Goal: Task Accomplishment & Management: Use online tool/utility

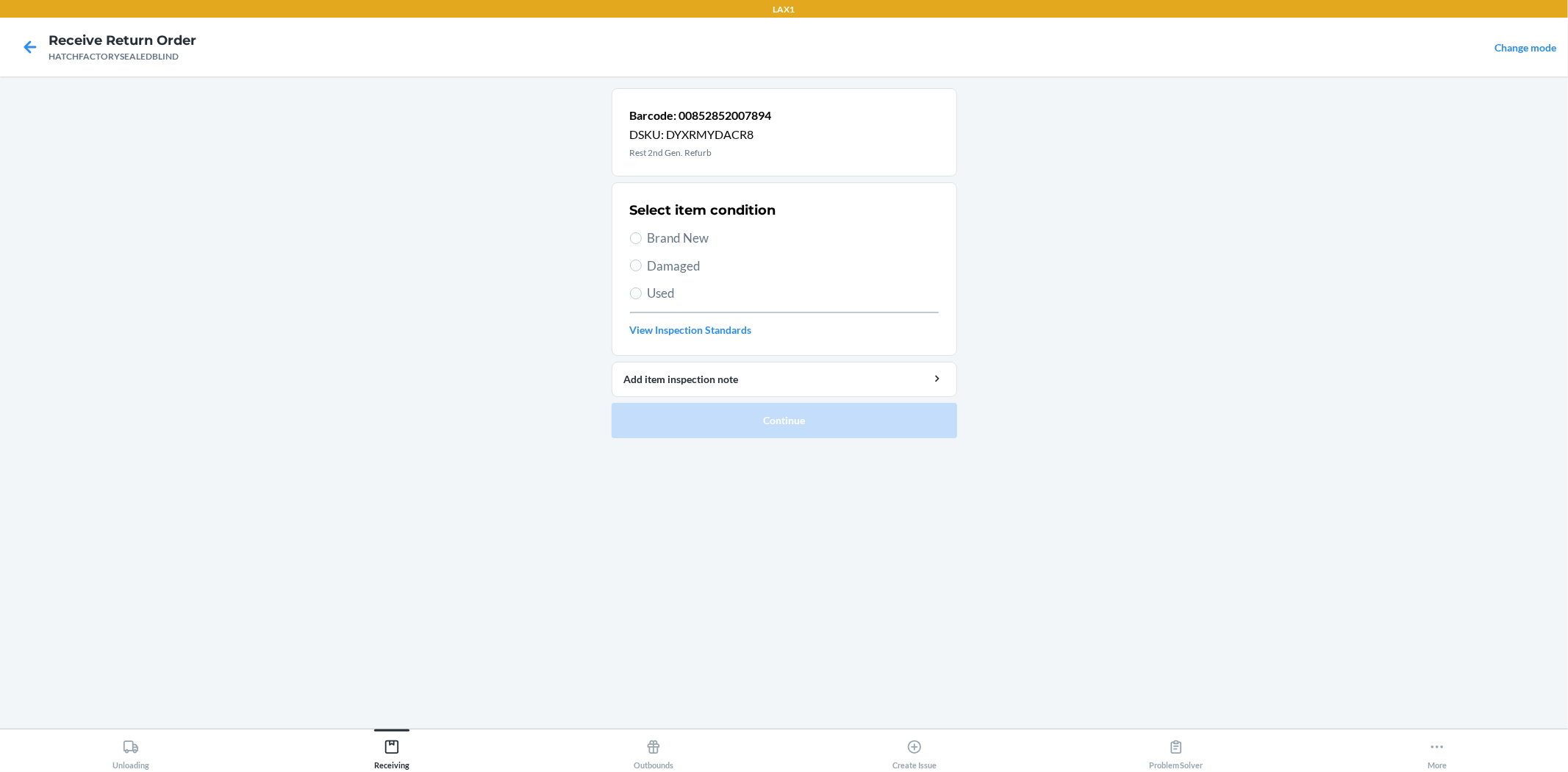
drag, startPoint x: 586, startPoint y: 262, endPoint x: 635, endPoint y: 251, distance: 50.2
click at [619, 263] on main "Barcode: 00852852007894 DSKU: DYXRMYDACR8 Rest 2nd Gen. Refurb Select item cond…" at bounding box center [784, 402] width 1568 height 652
click at [638, 239] on input "Brand New" at bounding box center [636, 238] width 12 height 12
radio input "true"
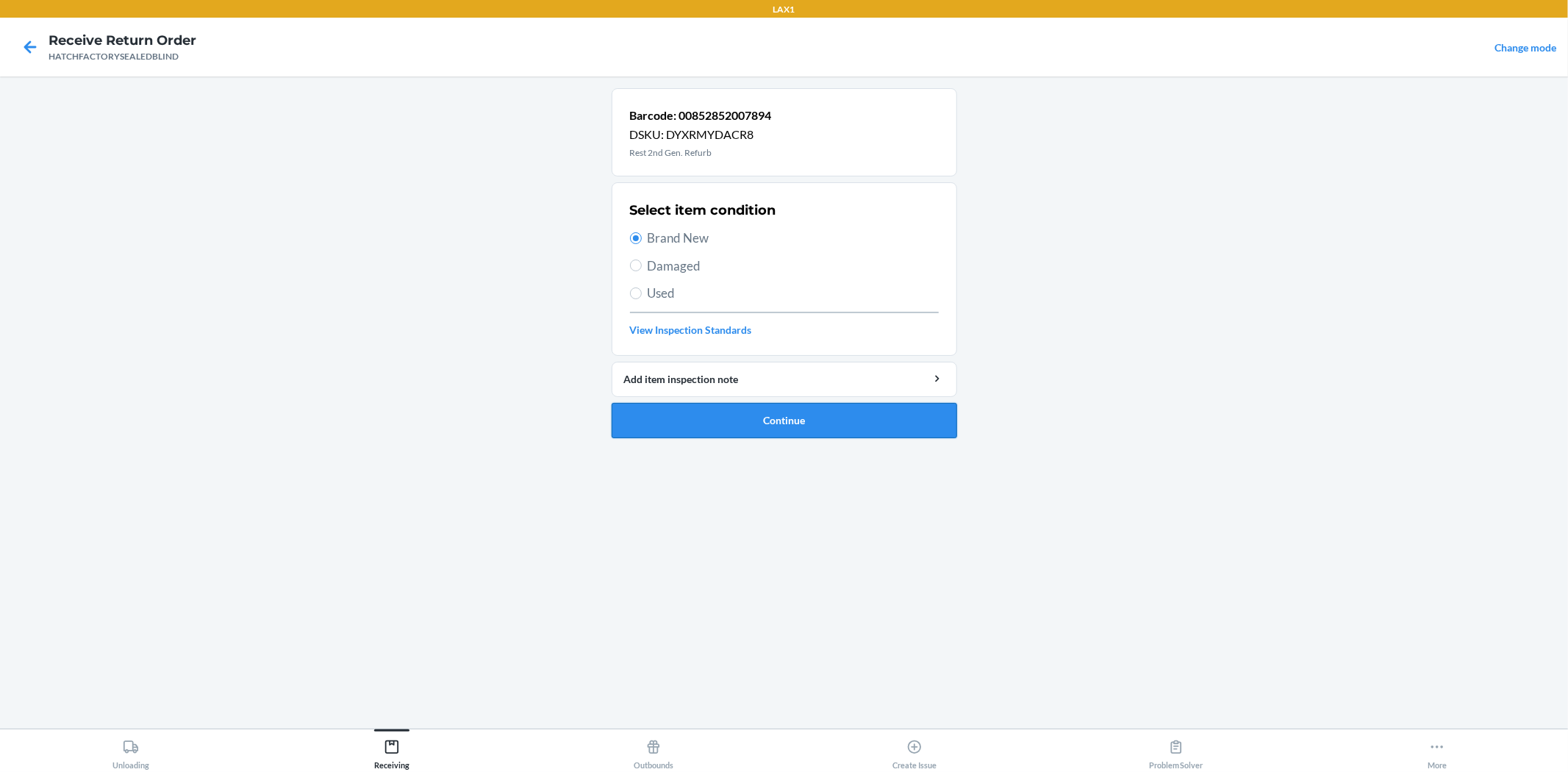
click at [734, 427] on button "Continue" at bounding box center [784, 421] width 345 height 36
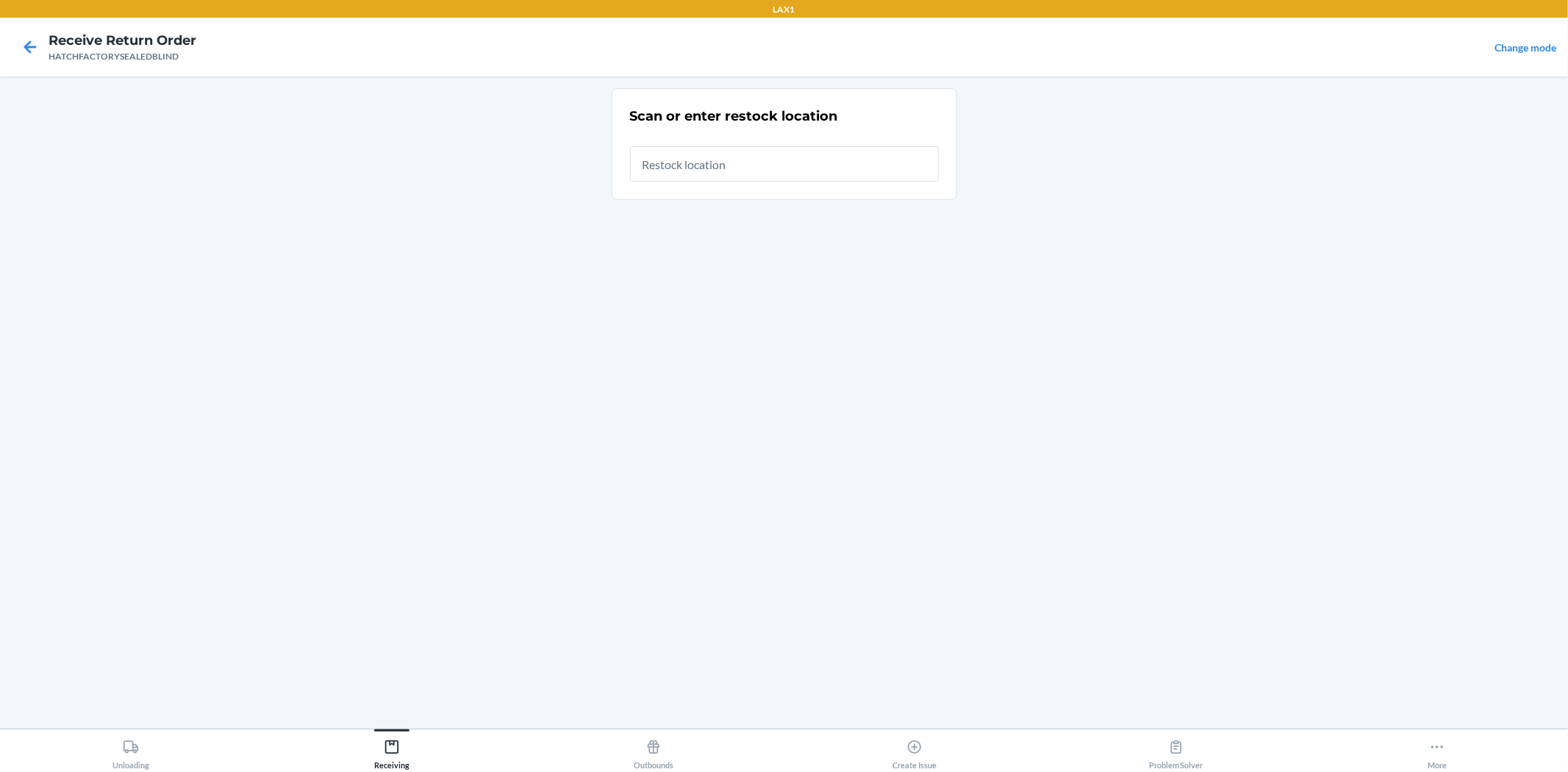
click at [709, 157] on input "text" at bounding box center [785, 164] width 309 height 36
type input "RTCART036"
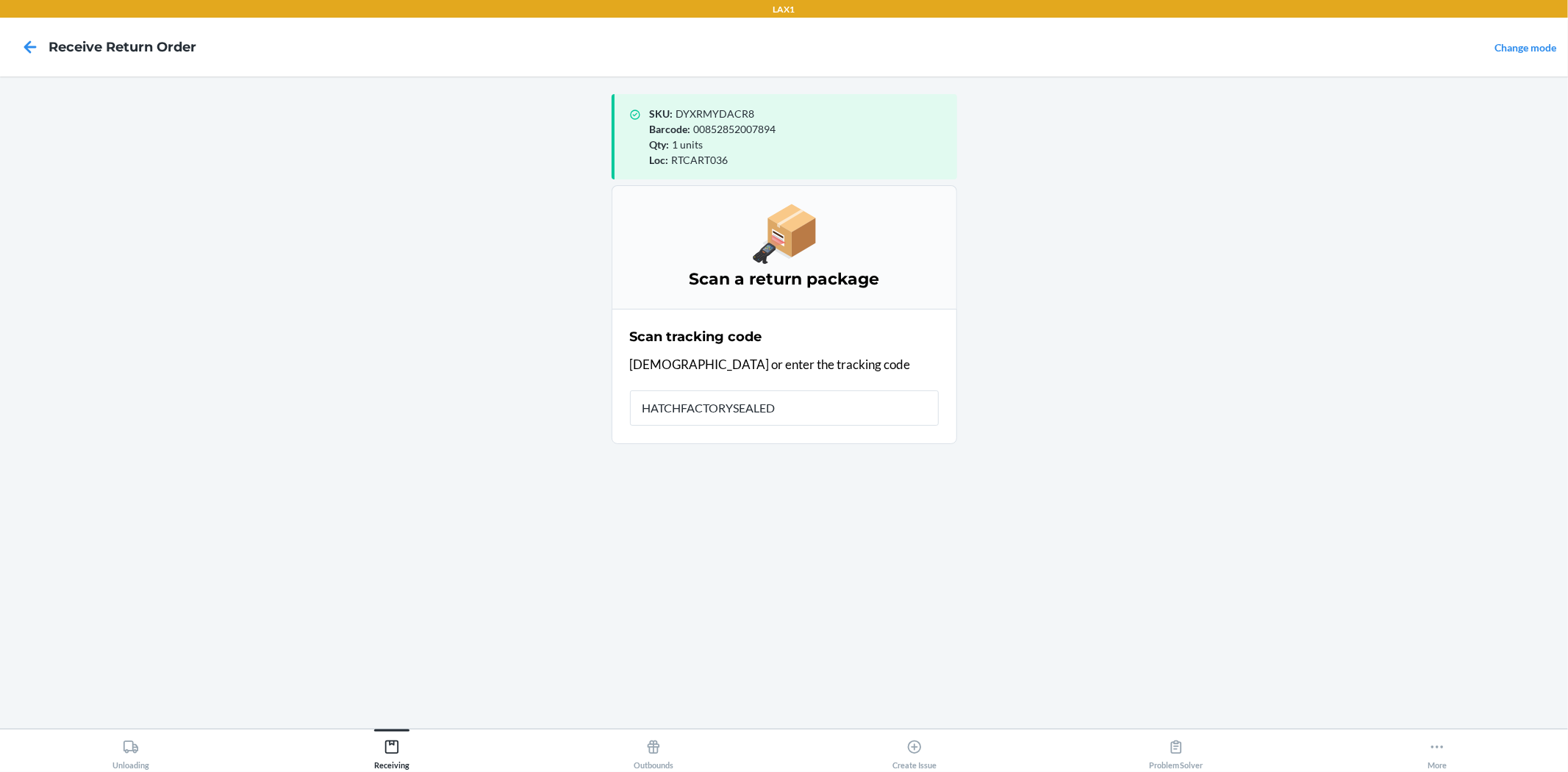
type input "HATCHFACTORYSEALEDB"
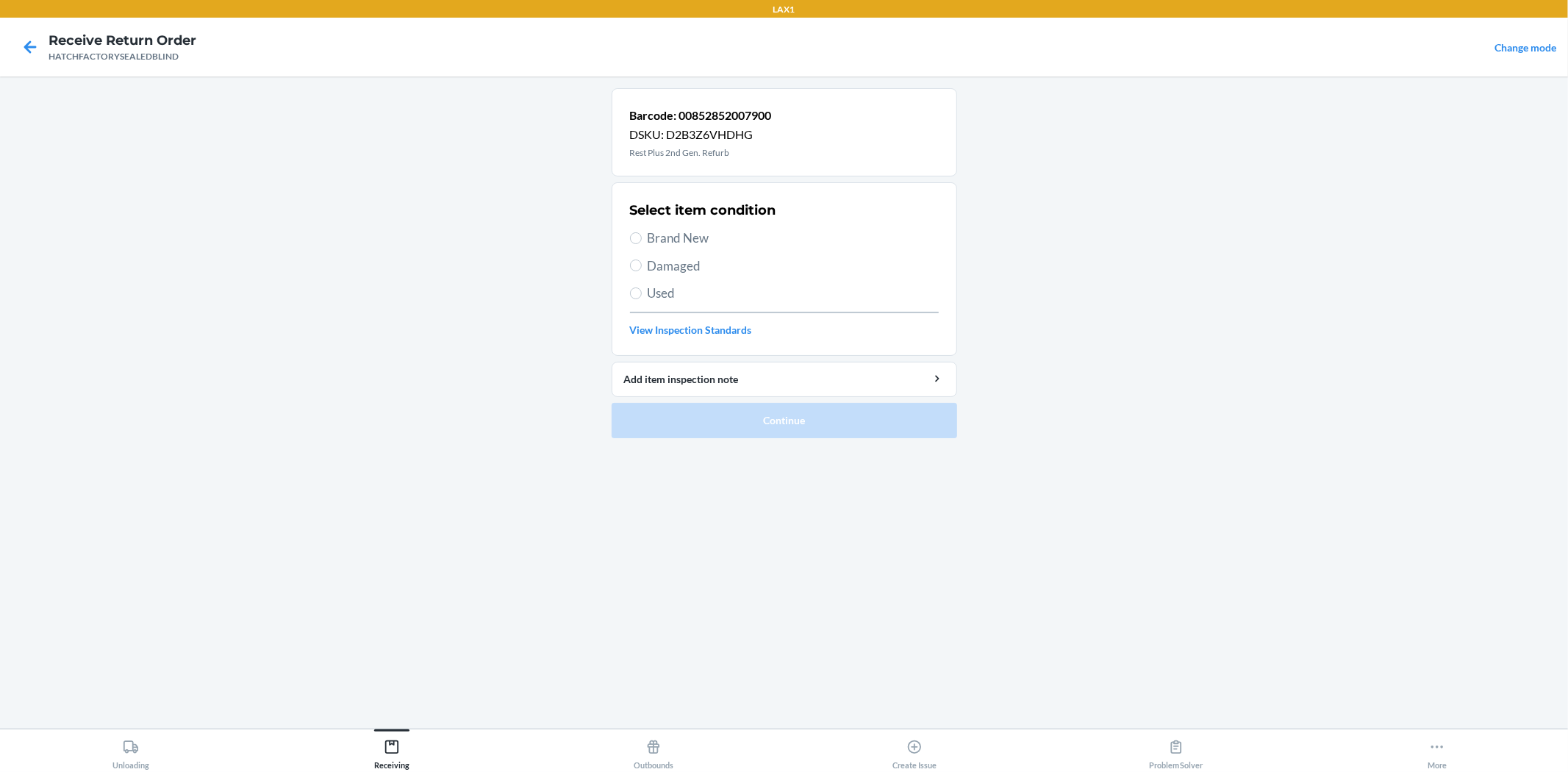
click at [686, 232] on span "Brand New" at bounding box center [792, 238] width 291 height 20
click at [641, 232] on input "Brand New" at bounding box center [636, 238] width 12 height 12
radio input "true"
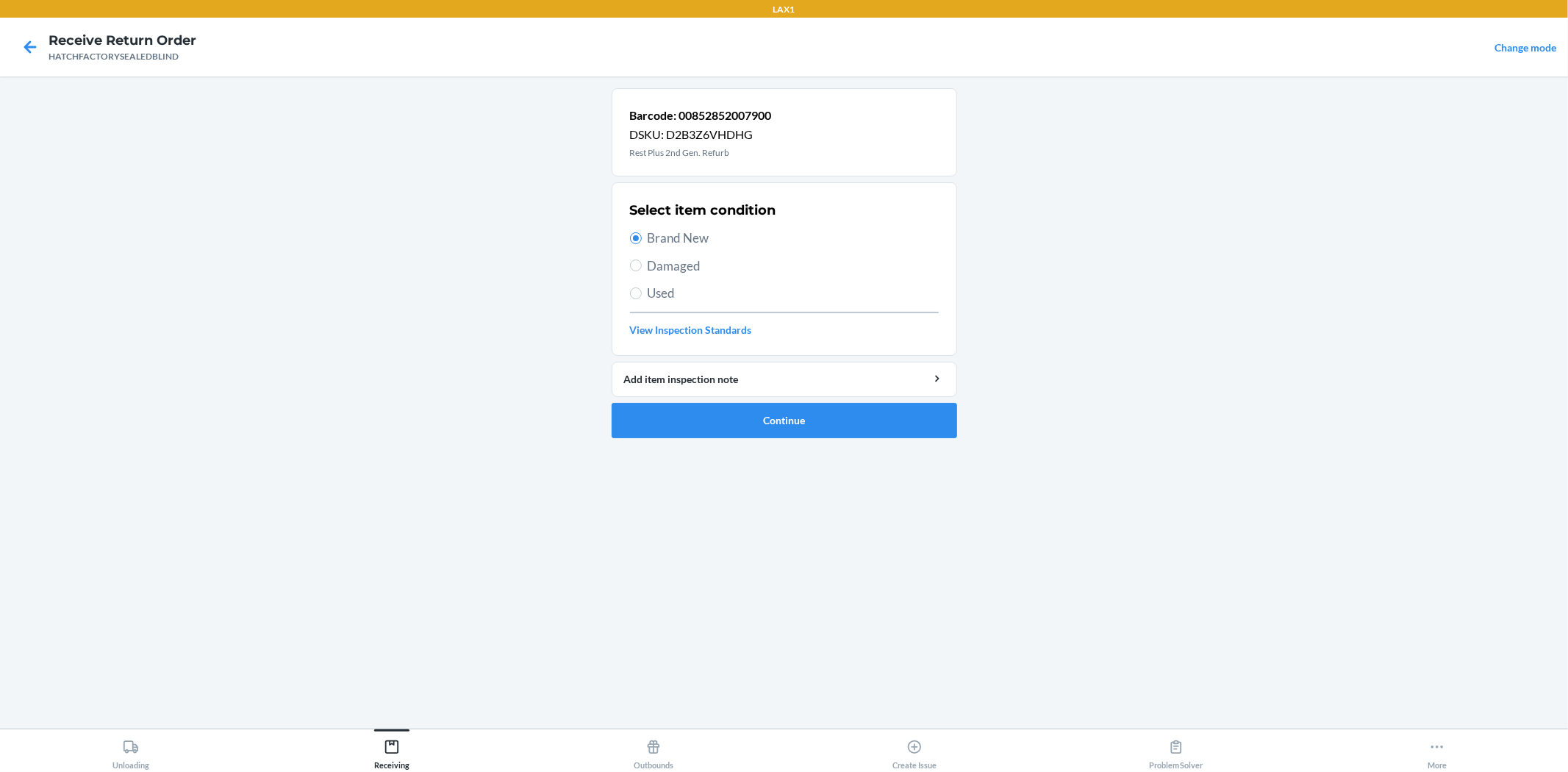
click at [686, 258] on span "Damaged" at bounding box center [792, 266] width 291 height 20
click at [641, 260] on input "Damaged" at bounding box center [636, 266] width 12 height 12
radio input "true"
radio input "false"
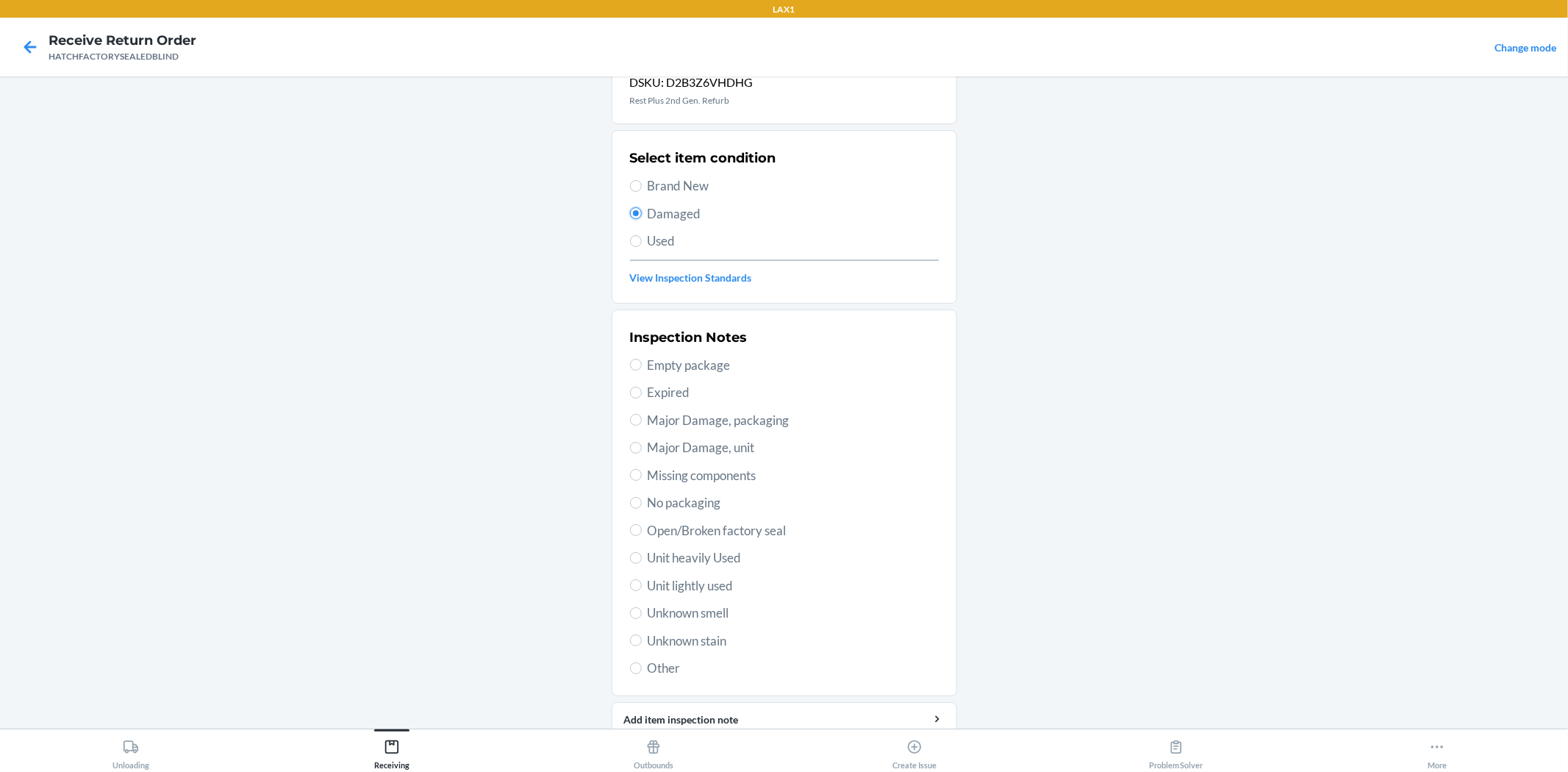
scroll to position [81, 0]
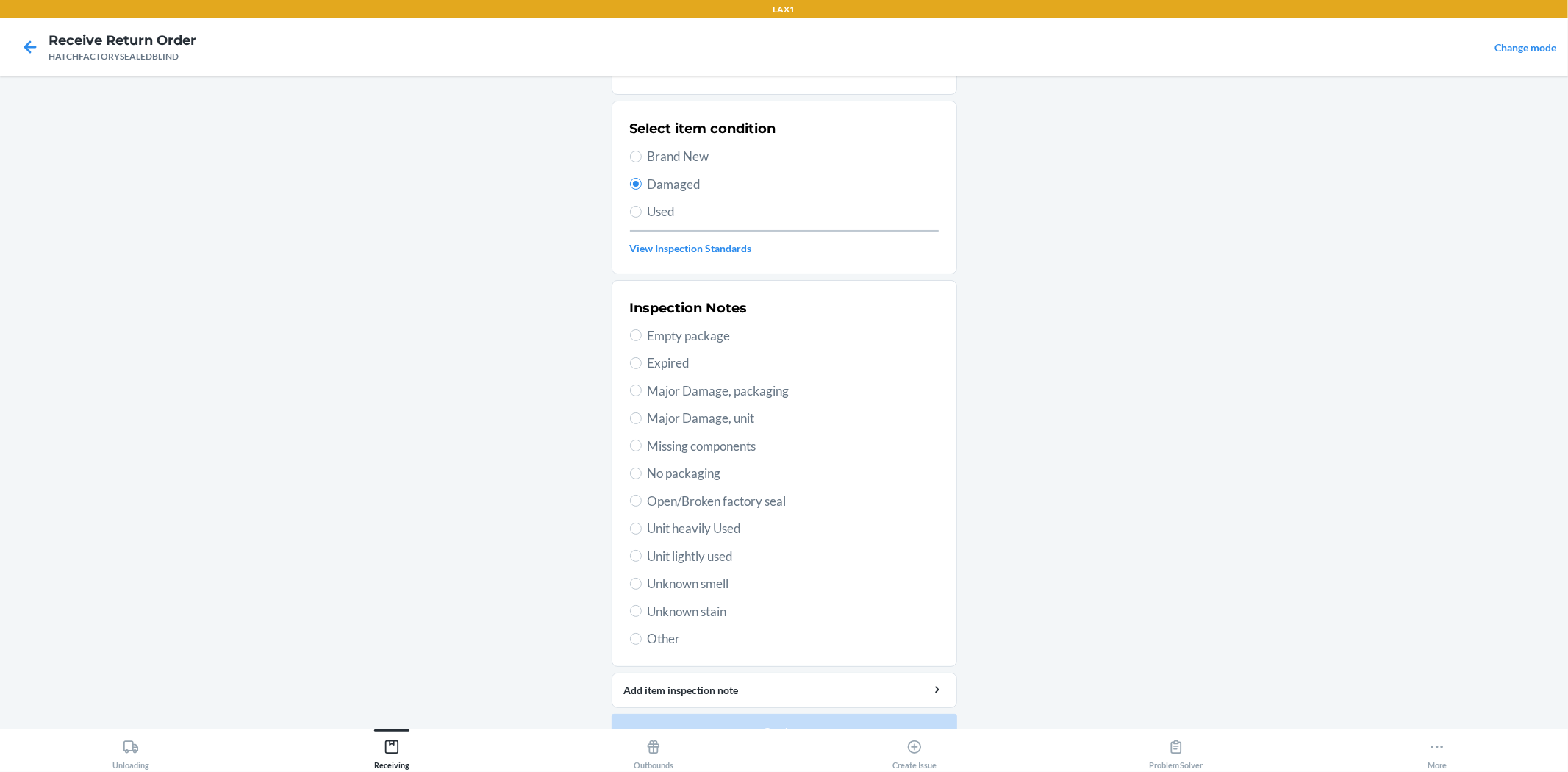
click at [703, 539] on div "Inspection Notes Empty package Expired Major Damage, packaging Major Damage, un…" at bounding box center [785, 473] width 309 height 359
click at [706, 531] on span "Unit heavily Used" at bounding box center [792, 529] width 291 height 20
click at [641, 531] on input "Unit heavily Used" at bounding box center [636, 529] width 12 height 12
radio input "true"
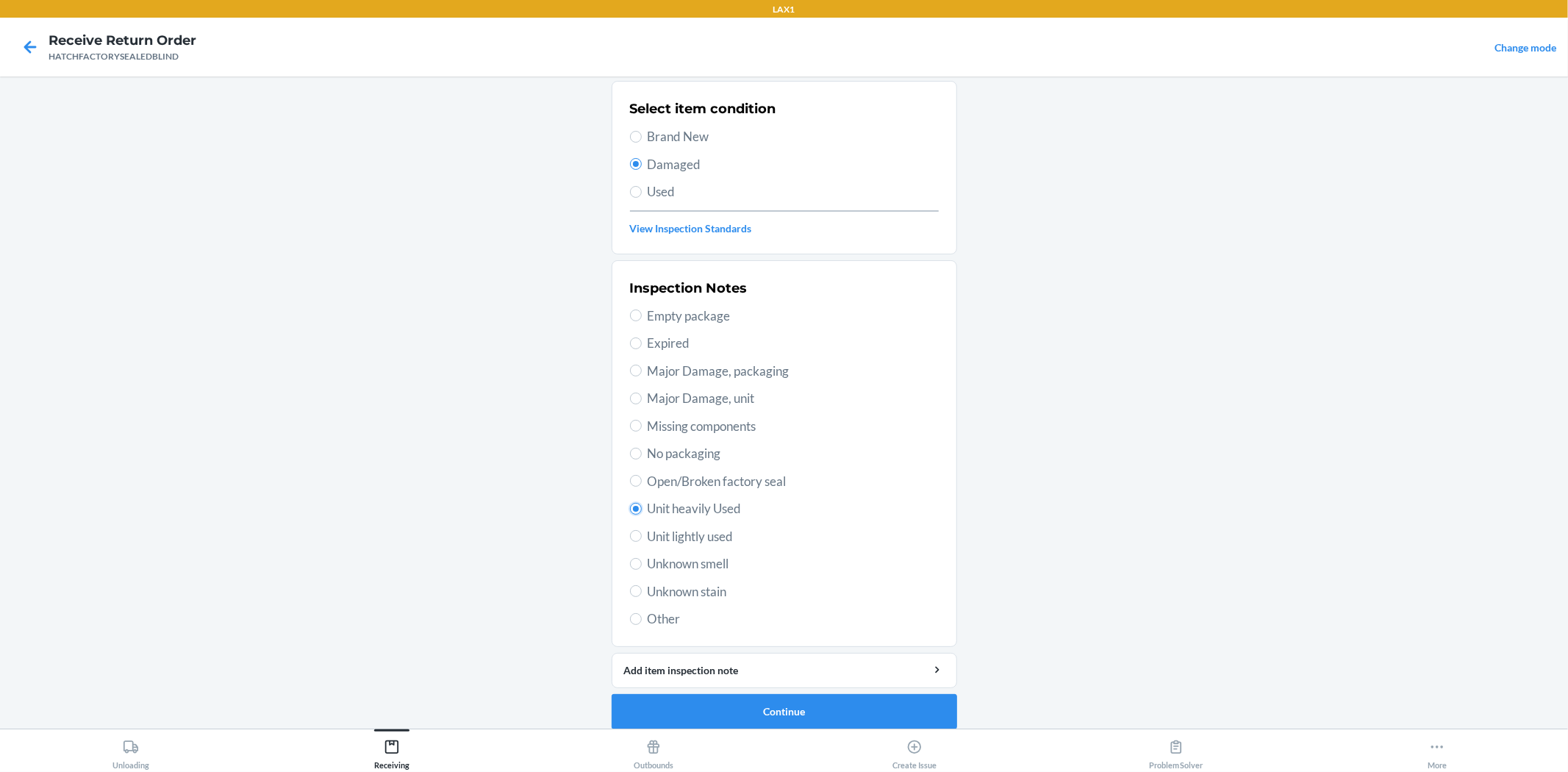
scroll to position [113, 0]
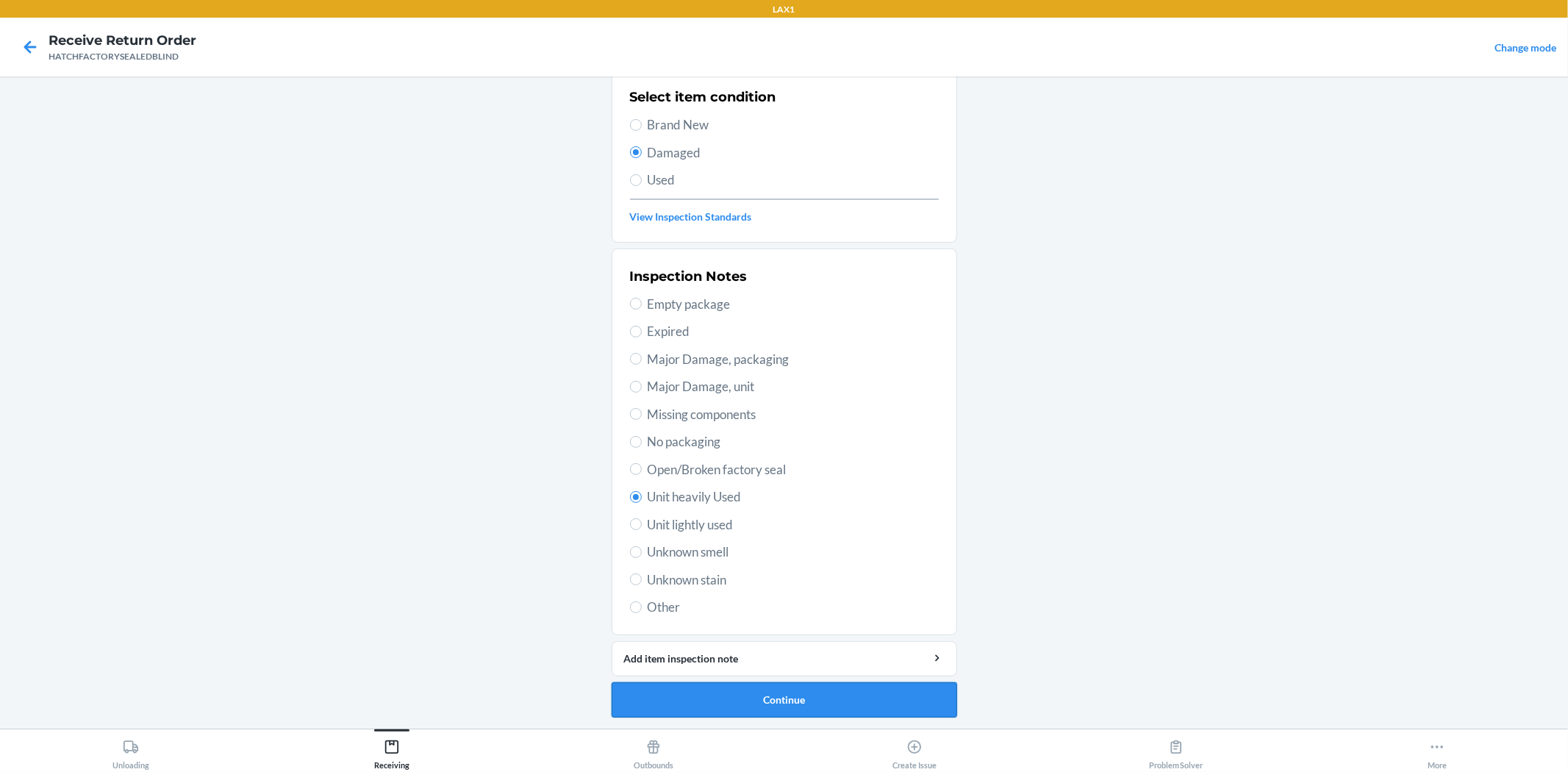
click at [751, 687] on button "Continue" at bounding box center [784, 700] width 345 height 36
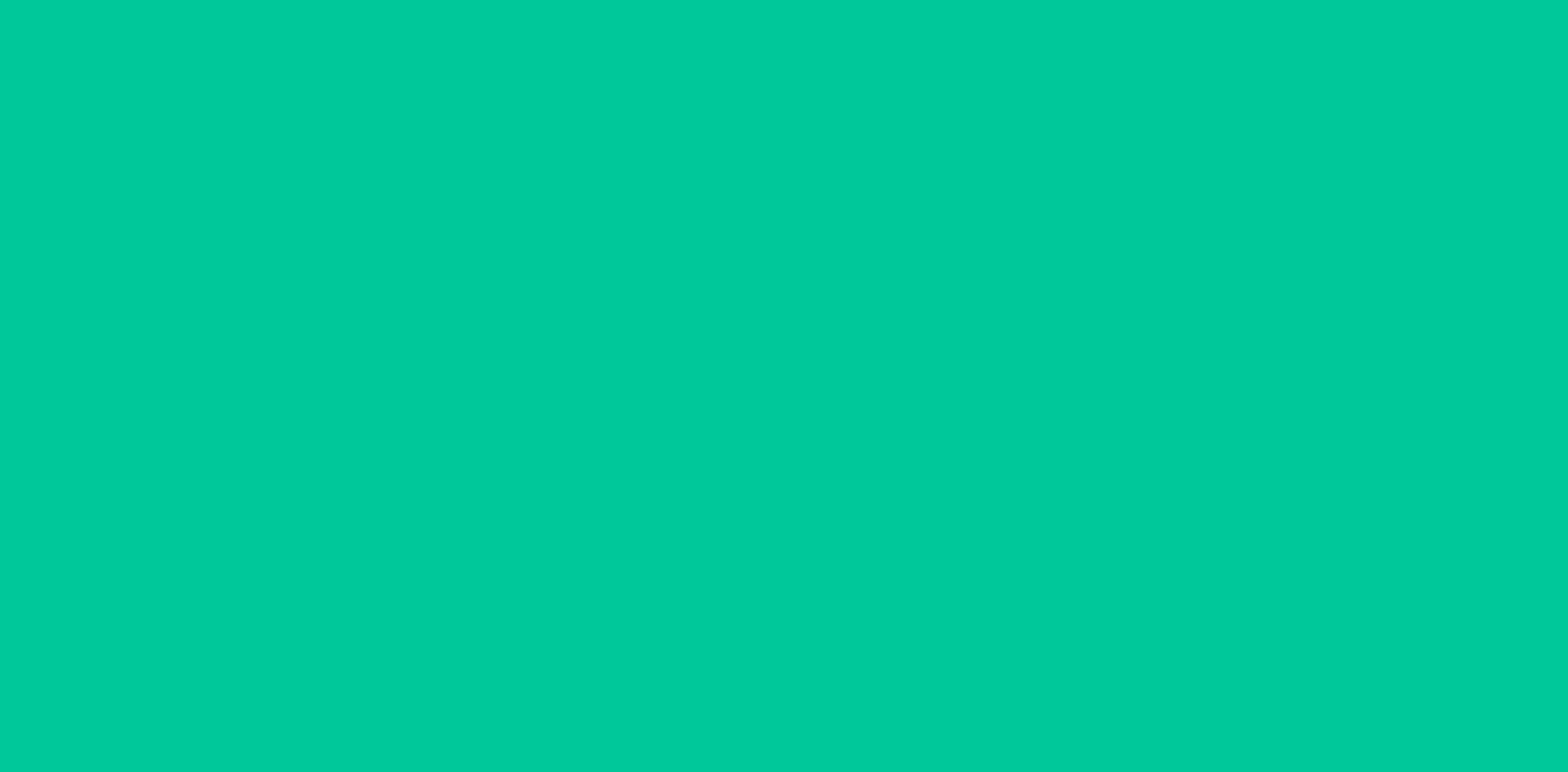
scroll to position [0, 0]
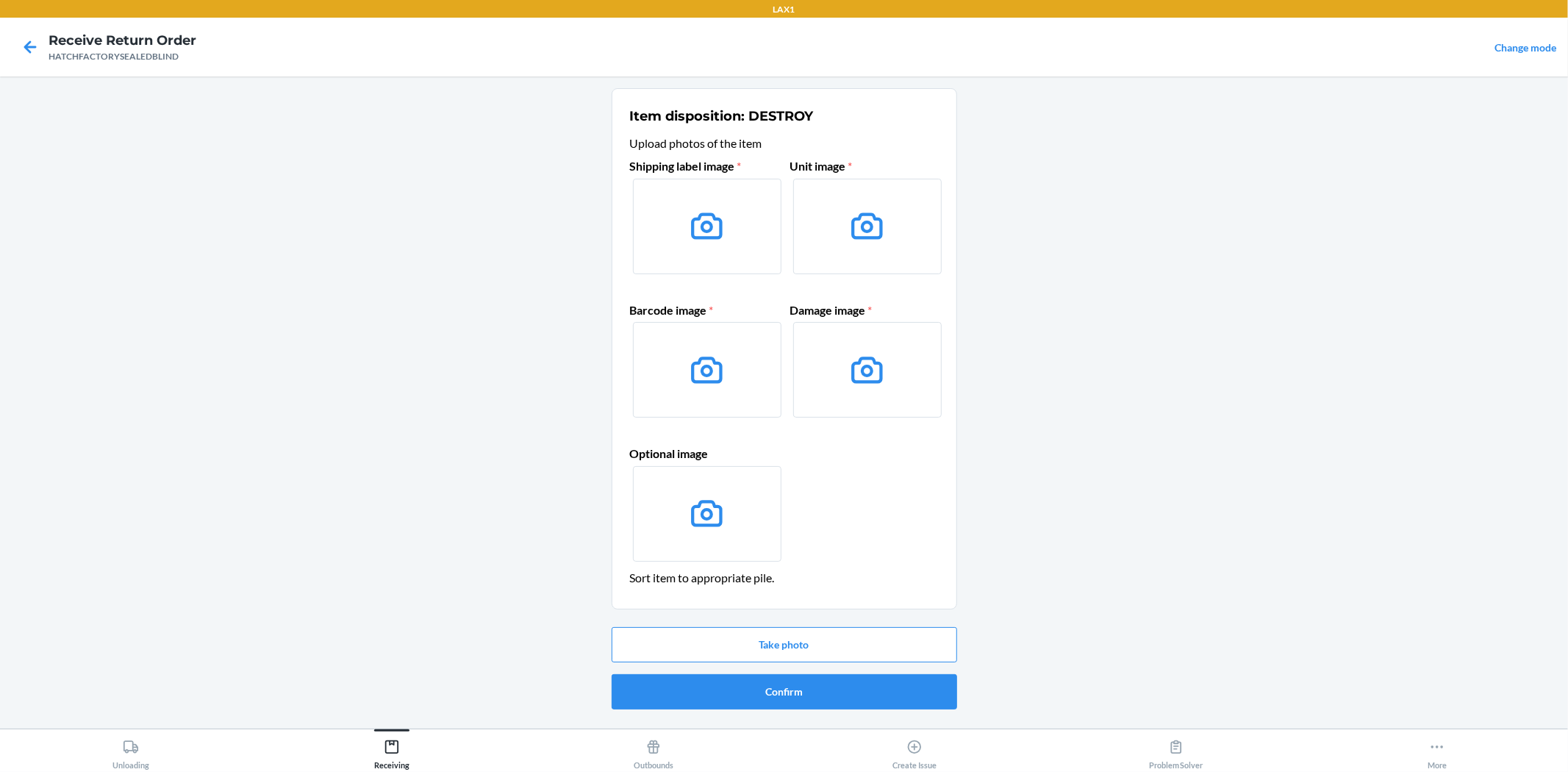
drag, startPoint x: 748, startPoint y: 681, endPoint x: 1113, endPoint y: 634, distance: 368.0
click at [1207, 674] on main "Item disposition: DESTROY Upload photos of the item Shipping label image * Unit…" at bounding box center [784, 402] width 1568 height 652
click at [1088, 601] on main "Item disposition: DESTROY Upload photos of the item Shipping label image * Unit…" at bounding box center [784, 402] width 1568 height 652
click at [775, 704] on button "Confirm" at bounding box center [784, 692] width 345 height 36
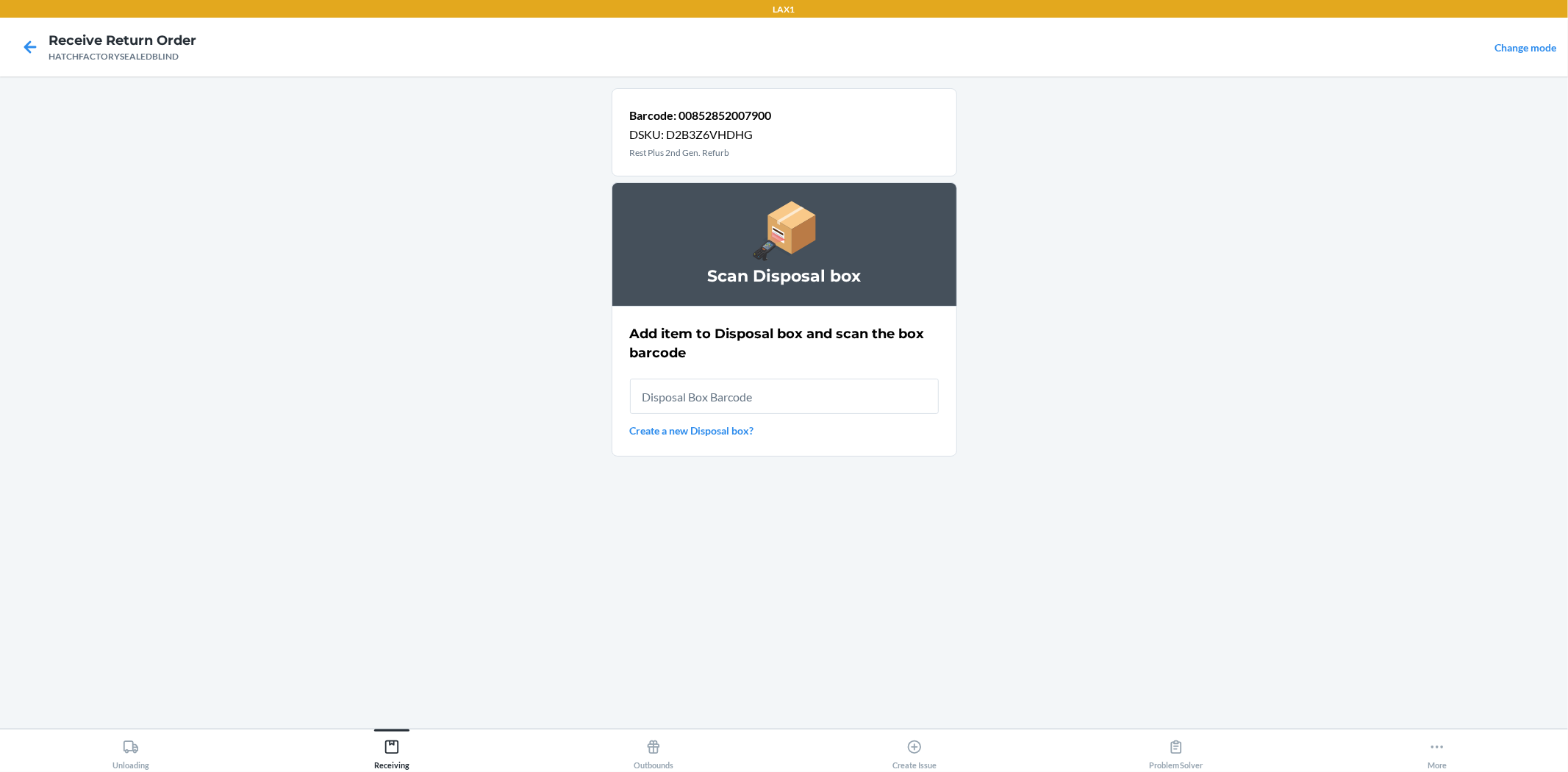
drag, startPoint x: 773, startPoint y: 421, endPoint x: 783, endPoint y: 403, distance: 20.6
click at [773, 417] on div "Add item to Disposal box and scan the box barcode Create a new Disposal box?" at bounding box center [785, 381] width 309 height 123
type input "RB0000019A4"
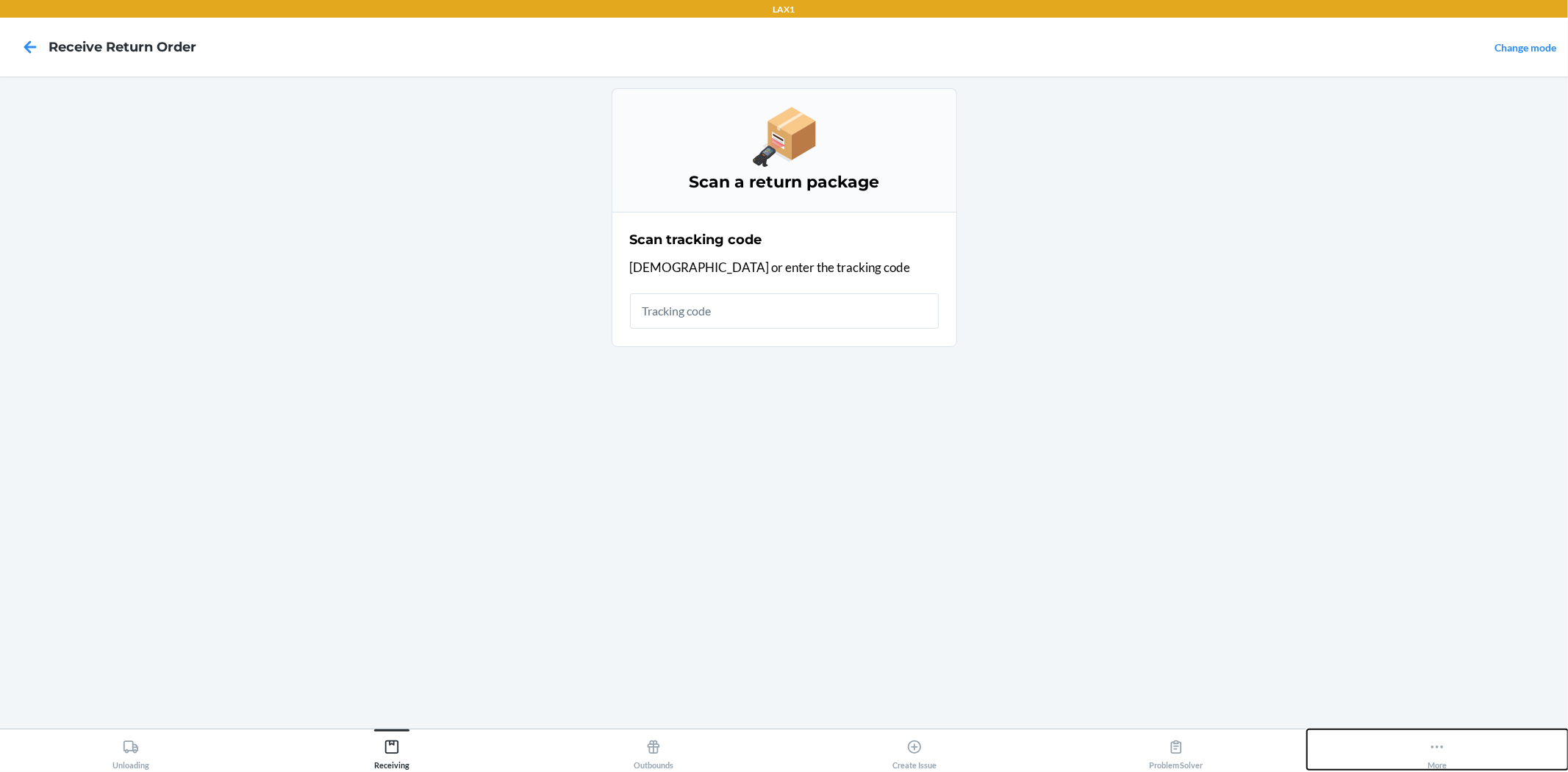
click at [1458, 743] on button "More" at bounding box center [1438, 749] width 261 height 41
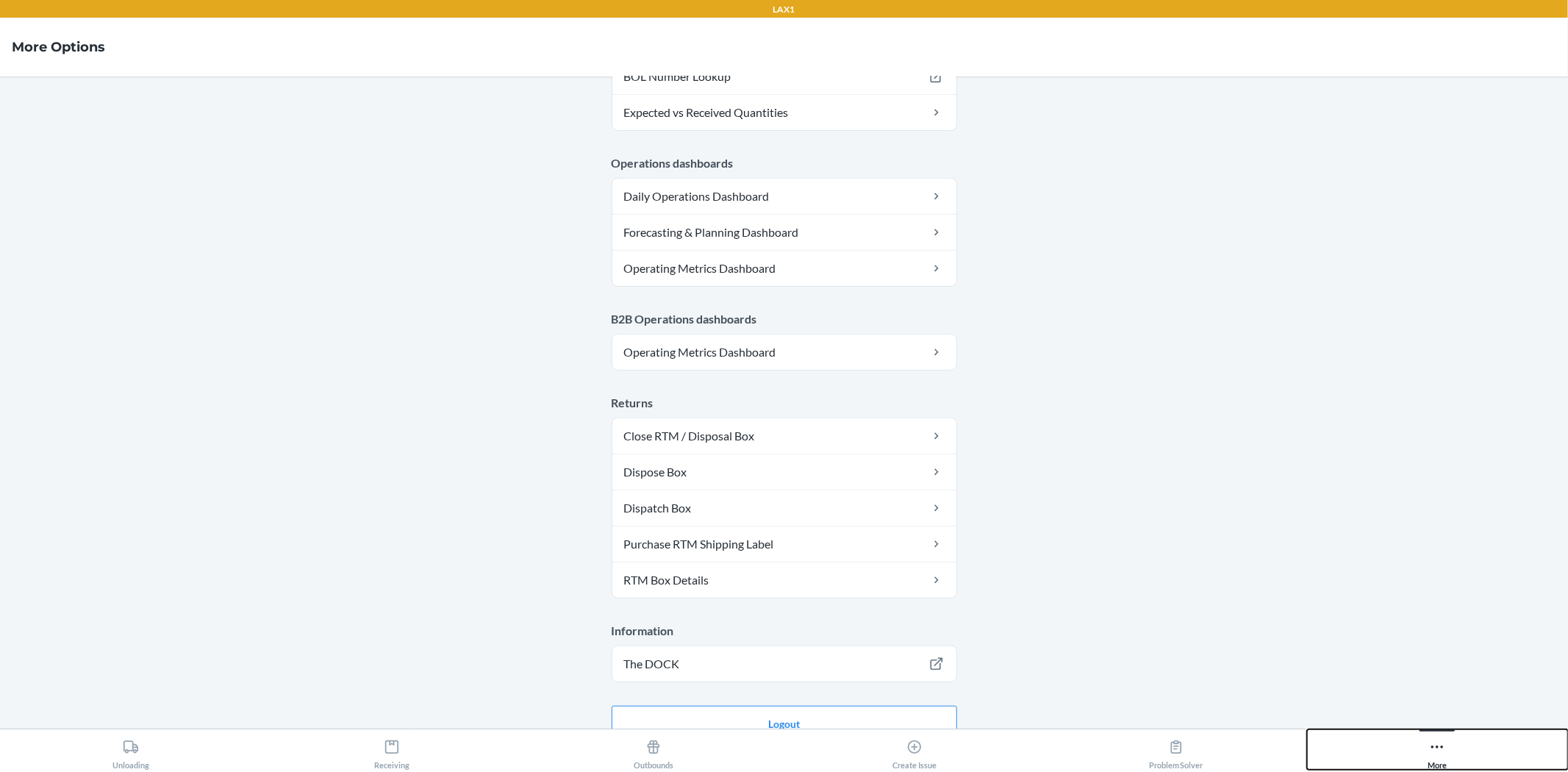
scroll to position [680, 0]
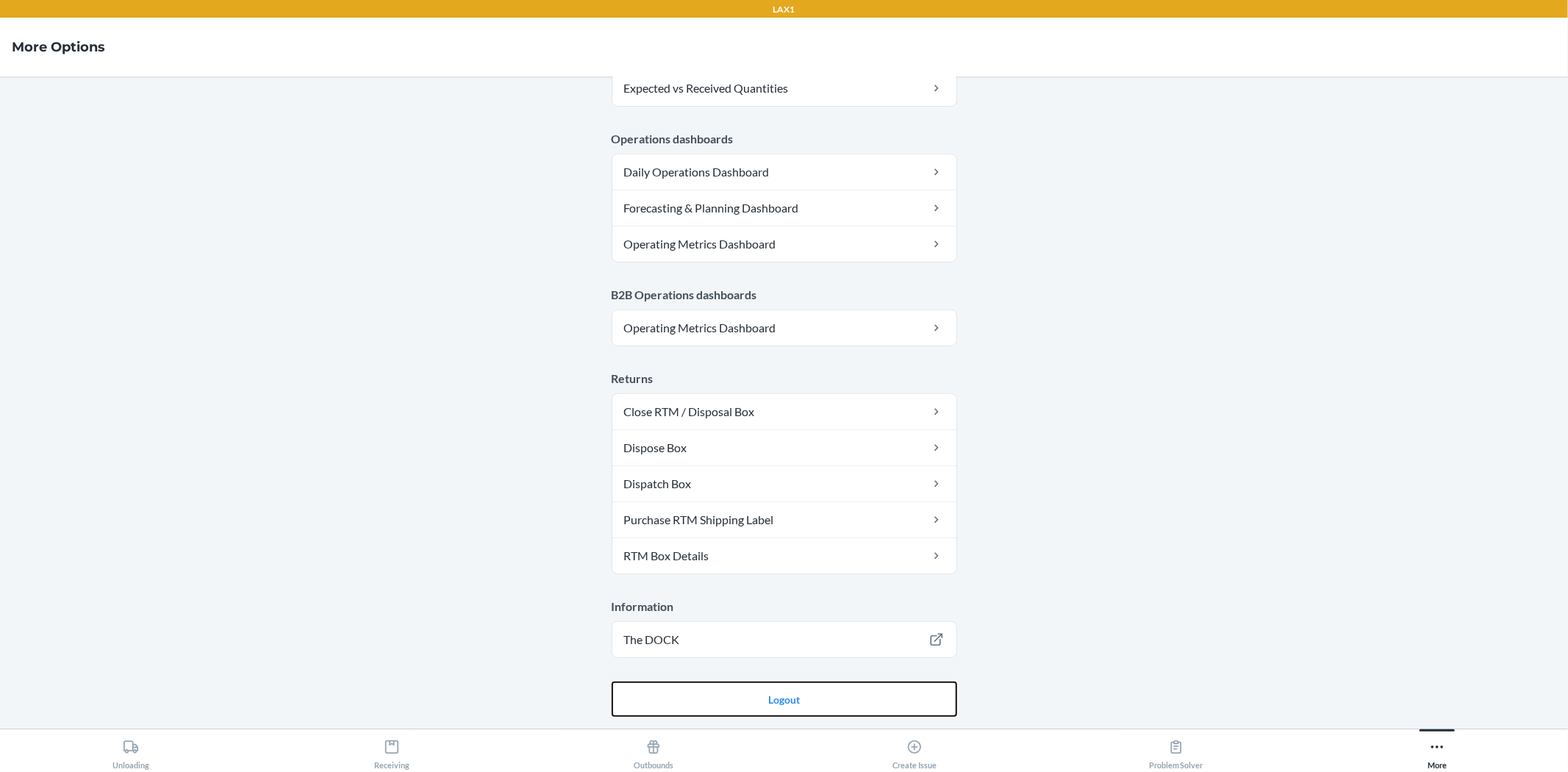
drag, startPoint x: 879, startPoint y: 691, endPoint x: 878, endPoint y: 674, distance: 17.0
click at [876, 685] on button "Logout" at bounding box center [784, 699] width 345 height 36
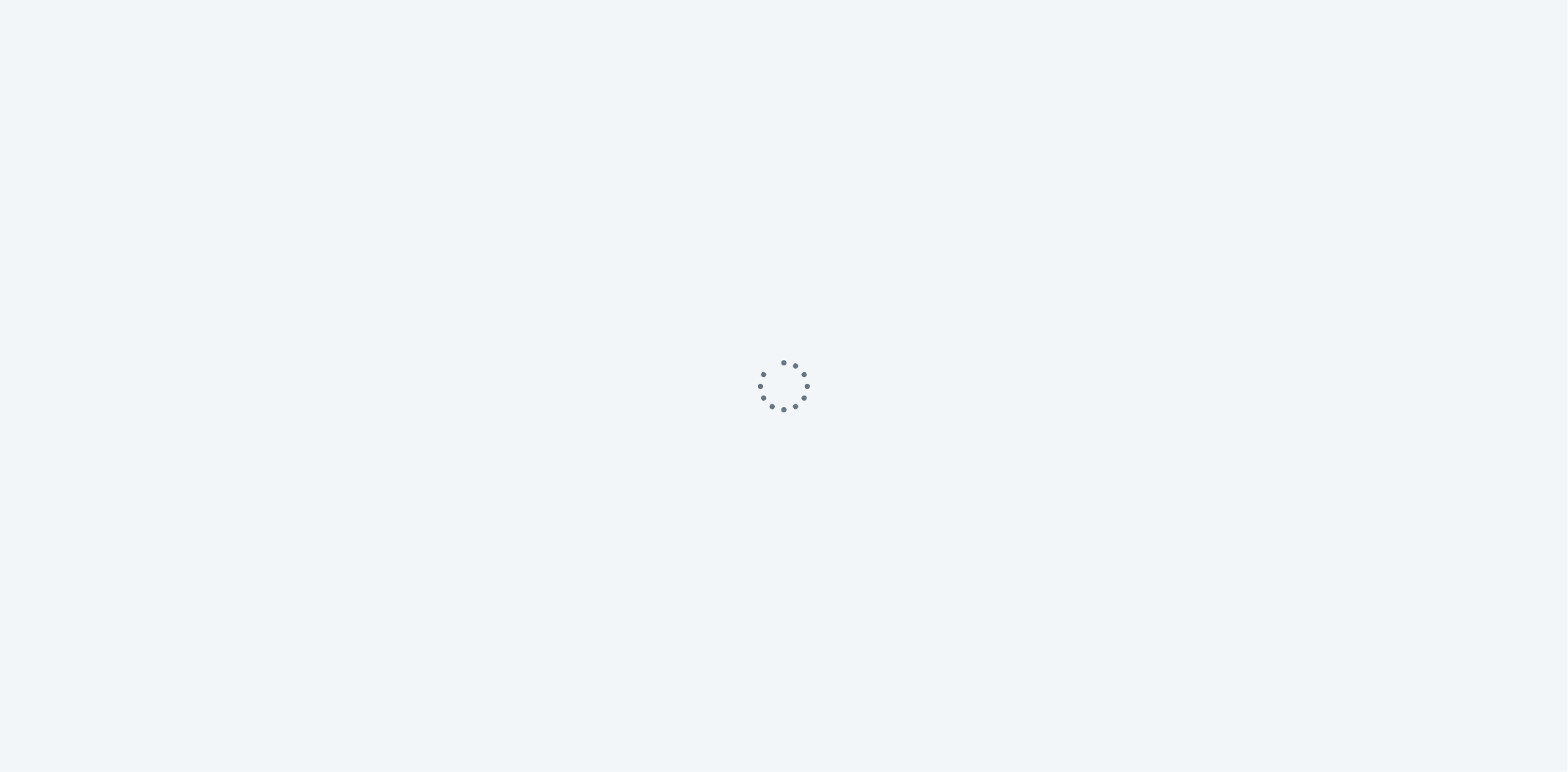
click at [910, 695] on div at bounding box center [784, 386] width 1568 height 772
